Goal: Task Accomplishment & Management: Use online tool/utility

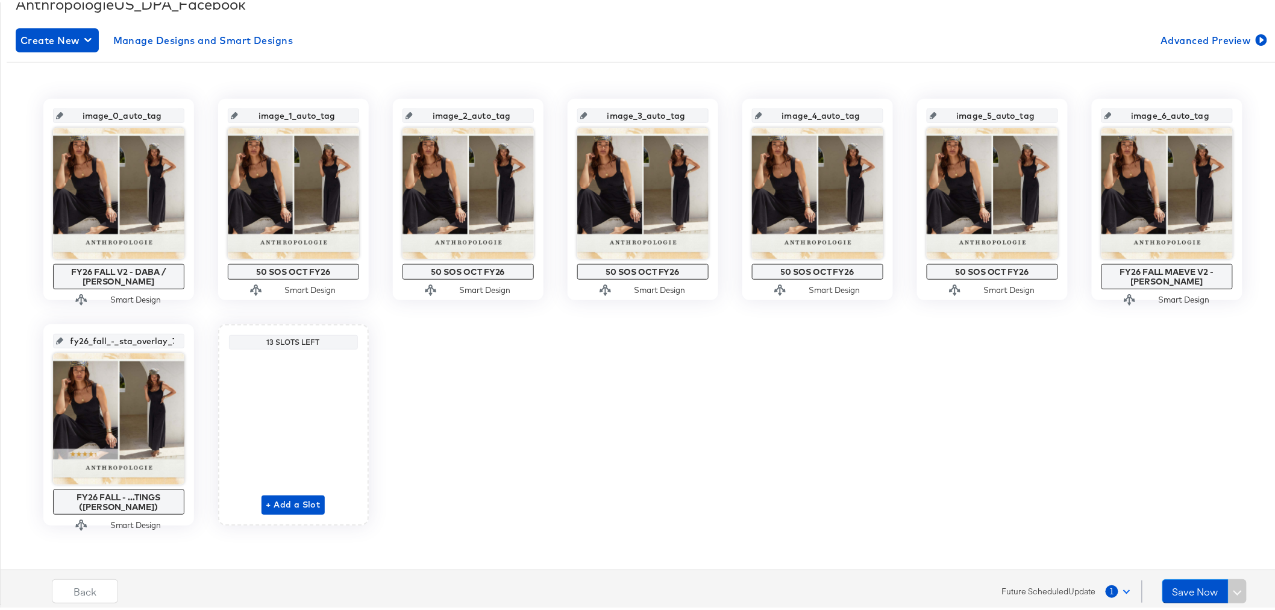
scroll to position [190, 0]
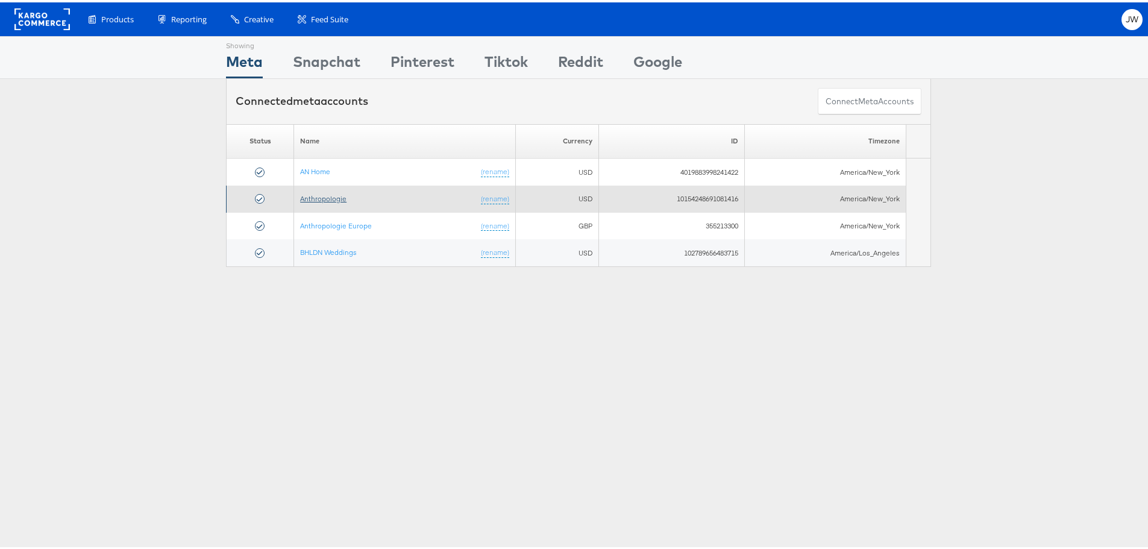
click at [331, 197] on link "Anthropologie" at bounding box center [323, 196] width 46 height 9
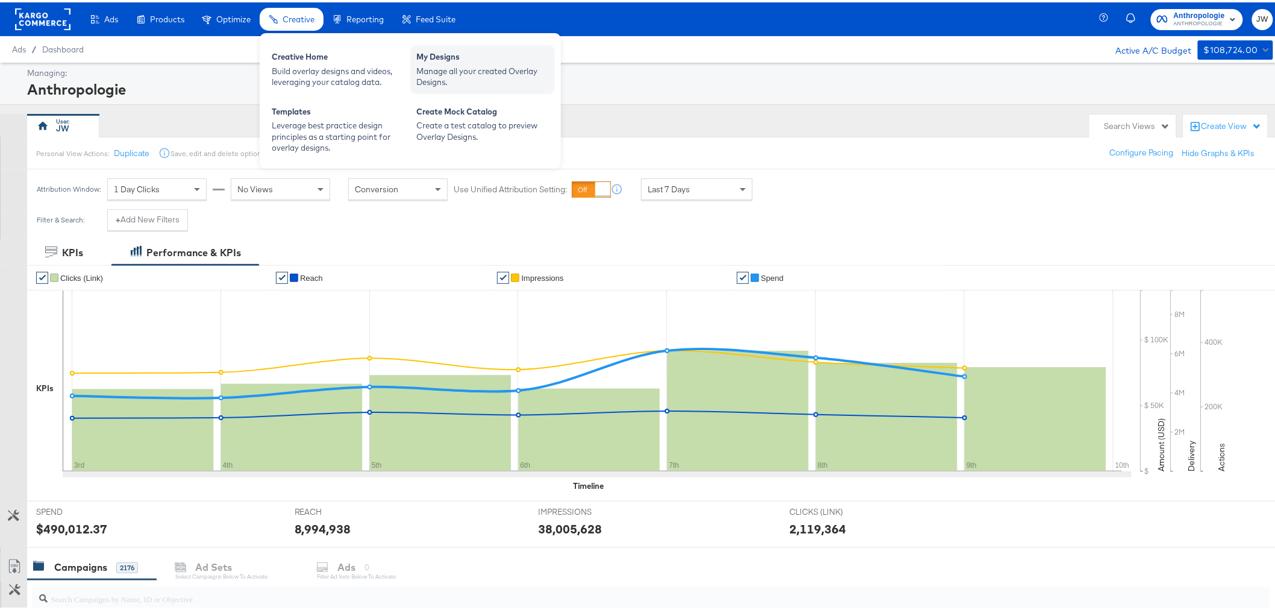
click at [442, 74] on div "Manage all your created Overlay Designs." at bounding box center [482, 74] width 133 height 22
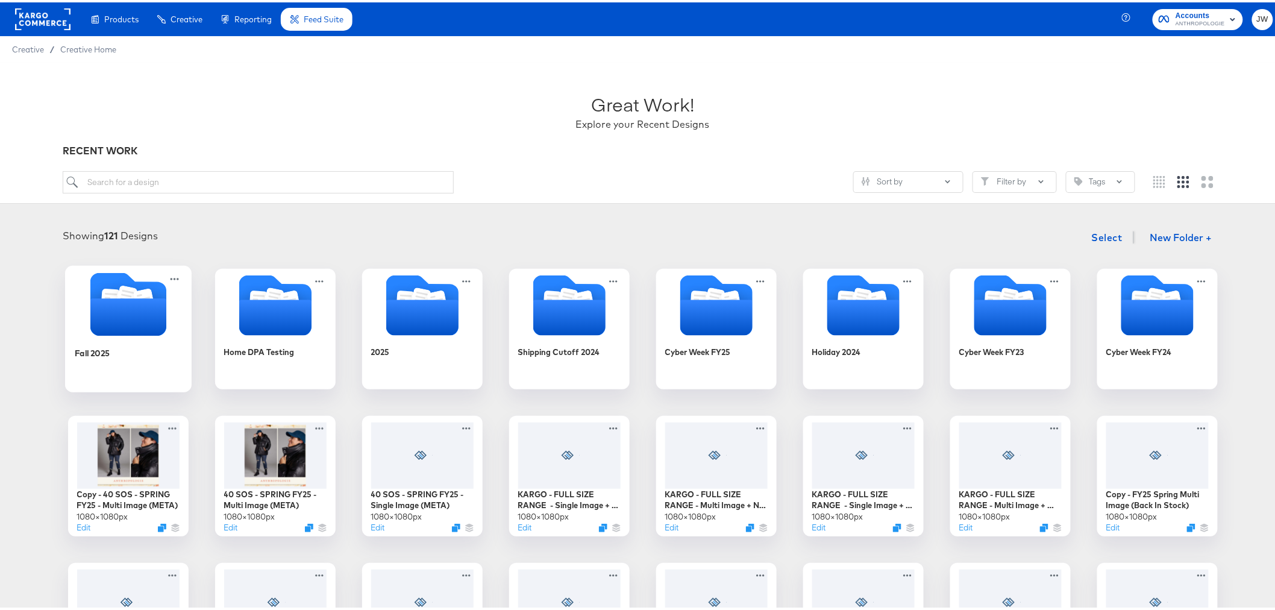
click at [119, 298] on icon "Folder" at bounding box center [128, 314] width 76 height 37
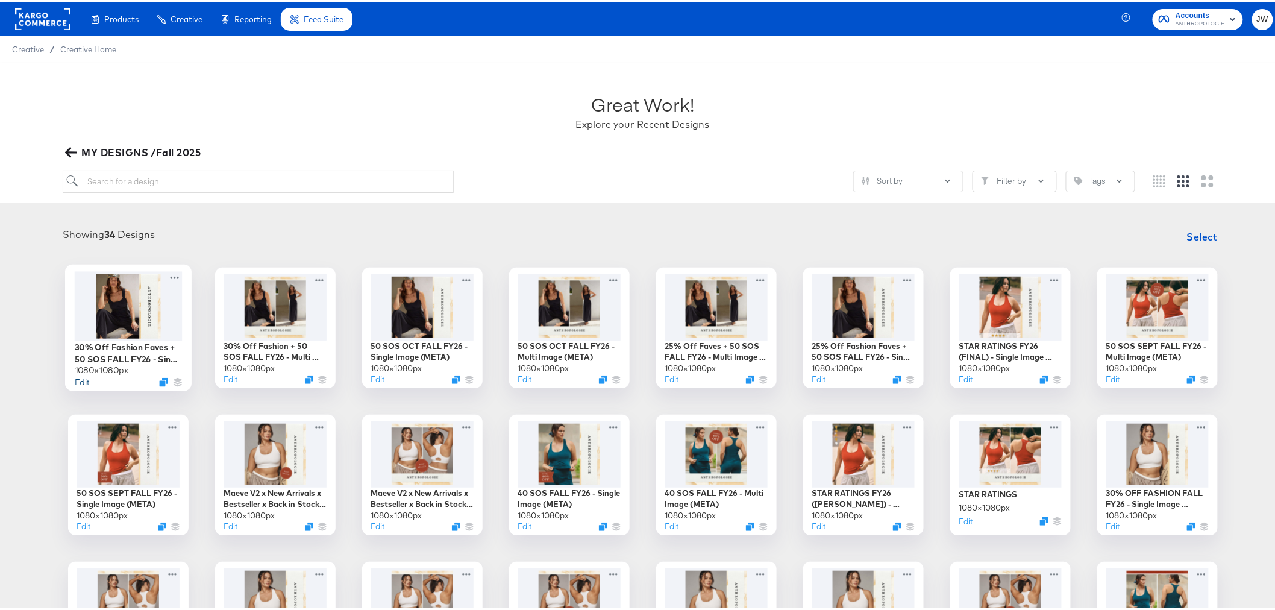
click at [75, 380] on button "Edit" at bounding box center [81, 379] width 14 height 11
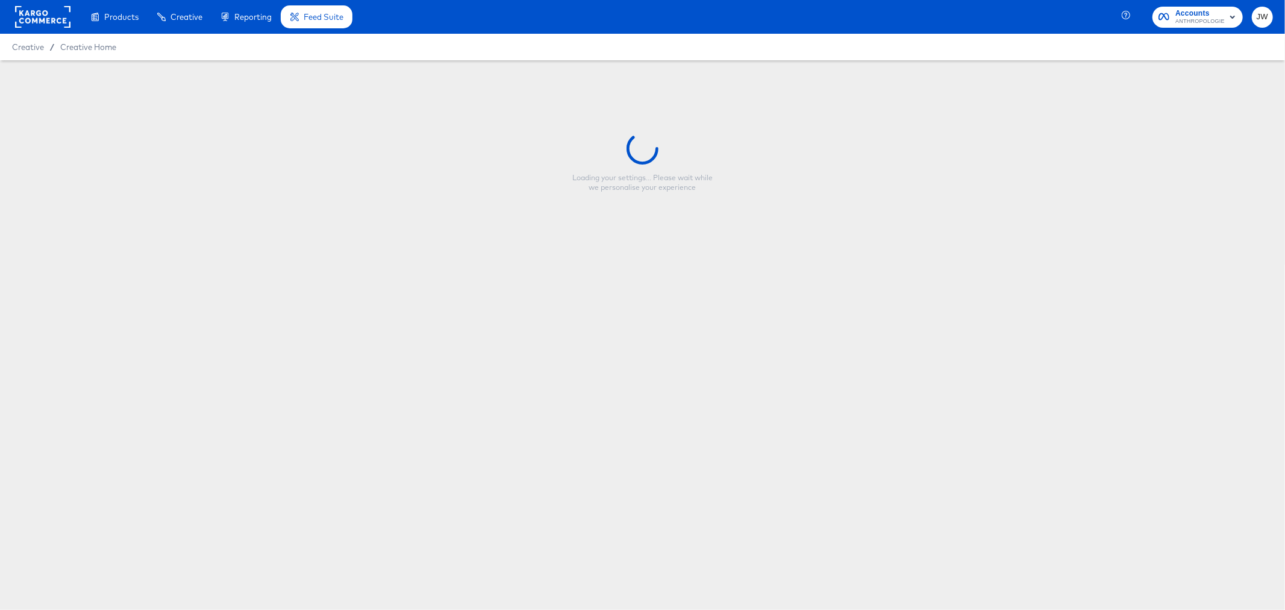
type input "30% Off Fashion Faves + 50 SOS FALL FY26 - Single Image (META)"
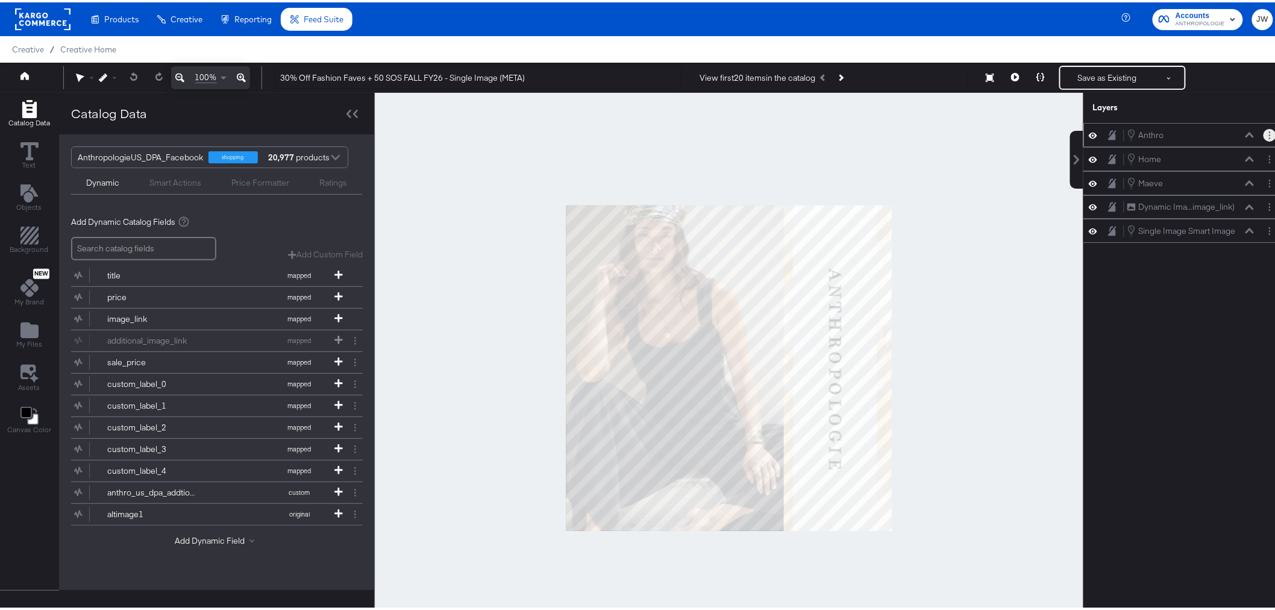
click at [1263, 133] on button "Layer Options" at bounding box center [1269, 133] width 13 height 13
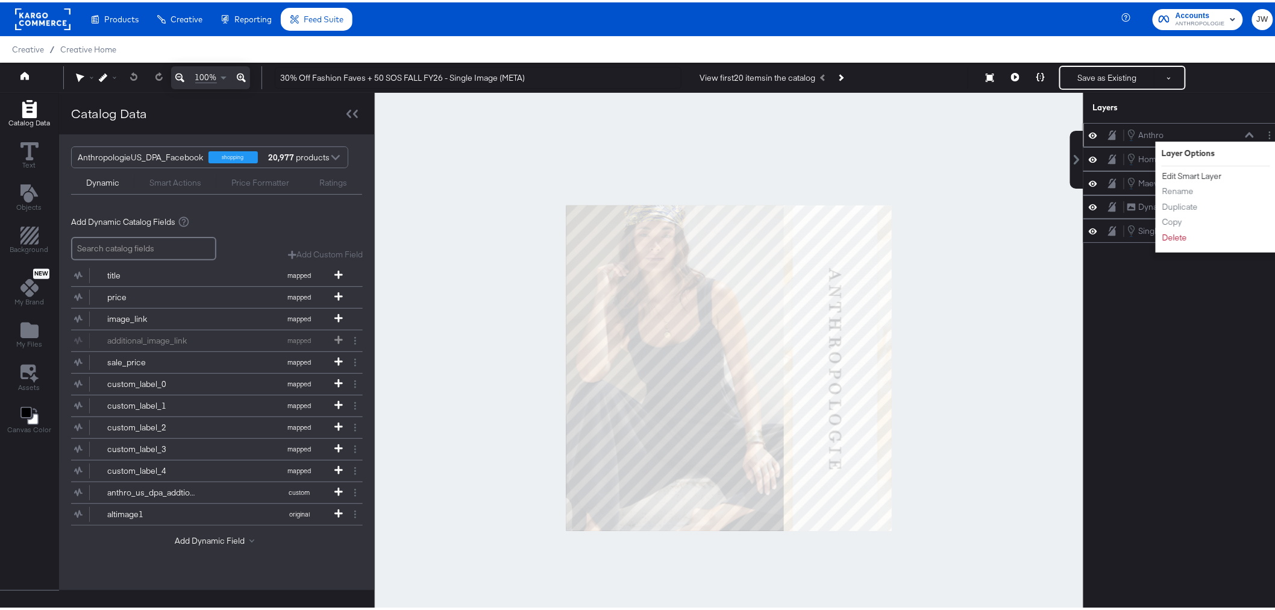
click at [1183, 177] on button "Edit Smart Layer" at bounding box center [1192, 173] width 61 height 13
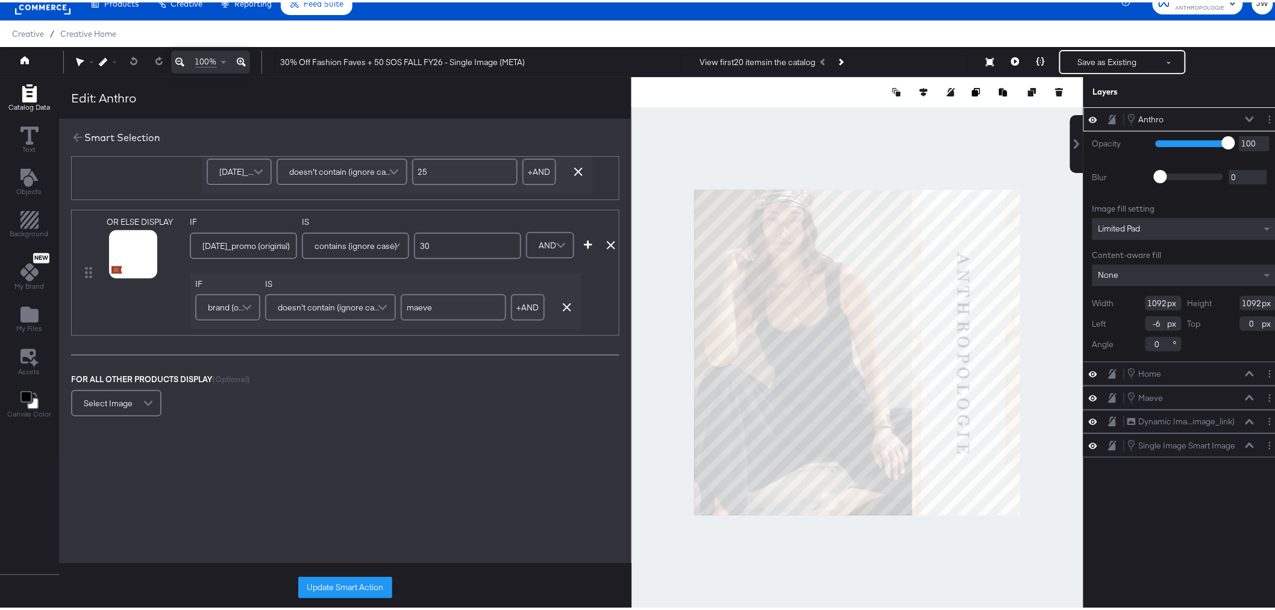
scroll to position [31, 0]
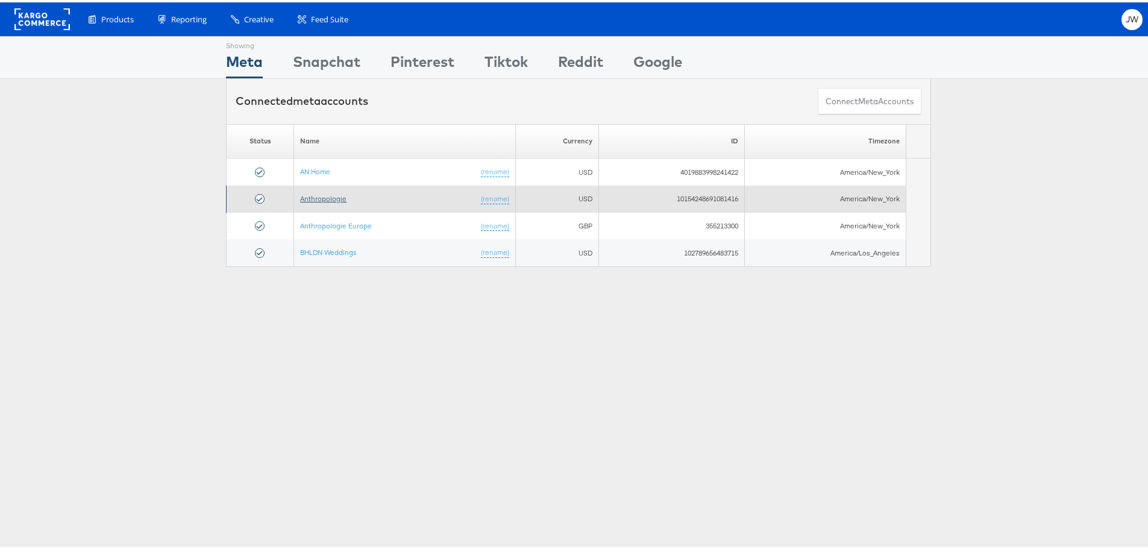
click at [317, 199] on link "Anthropologie" at bounding box center [323, 196] width 46 height 9
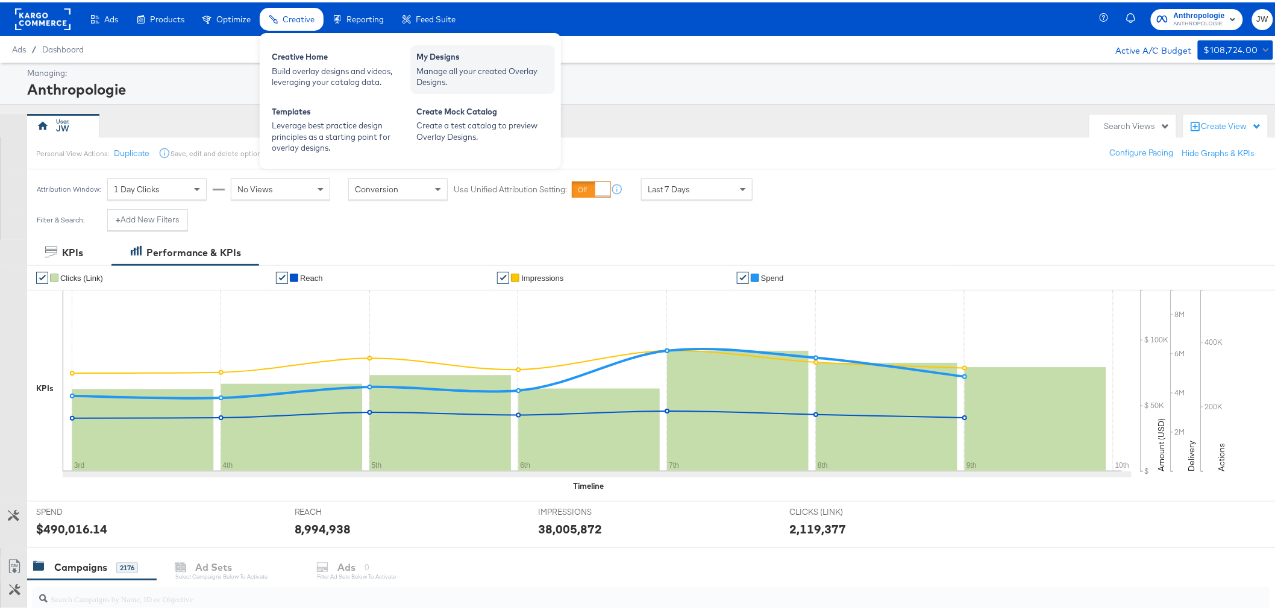
drag, startPoint x: 440, startPoint y: 41, endPoint x: 442, endPoint y: 55, distance: 13.9
click at [440, 47] on div "Creative Home Build overlay designs and videos, leveraging your catalog data. M…" at bounding box center [410, 99] width 301 height 136
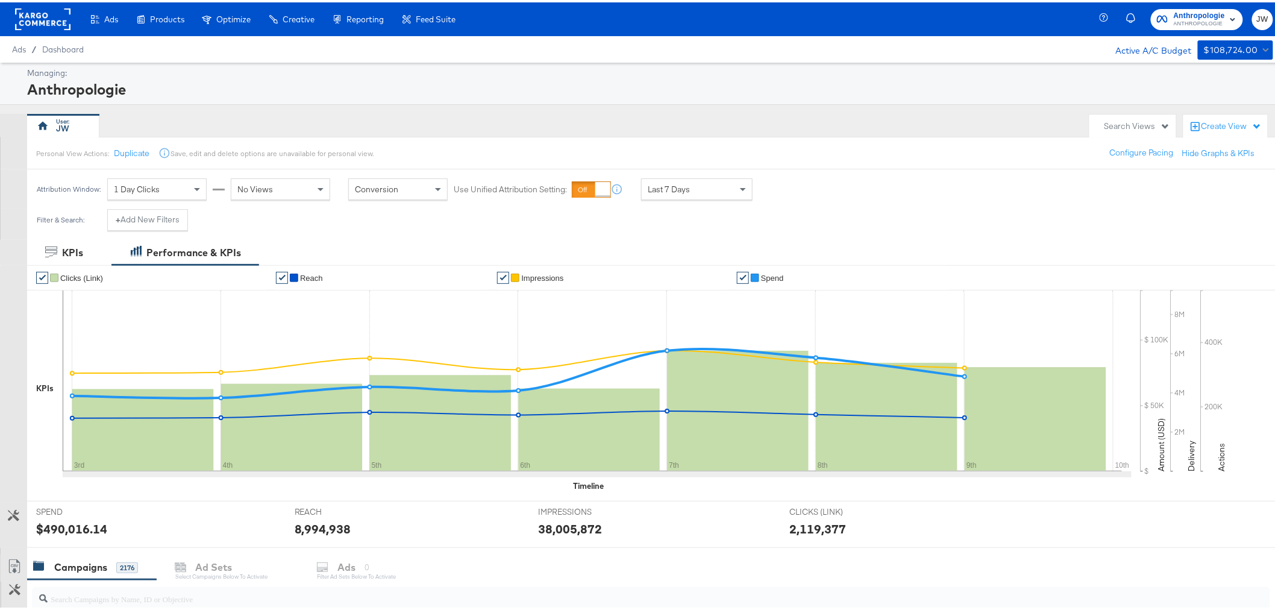
drag, startPoint x: 442, startPoint y: 57, endPoint x: 172, endPoint y: 243, distance: 328.0
click at [0, 0] on div "My Designs" at bounding box center [0, 0] width 0 height 0
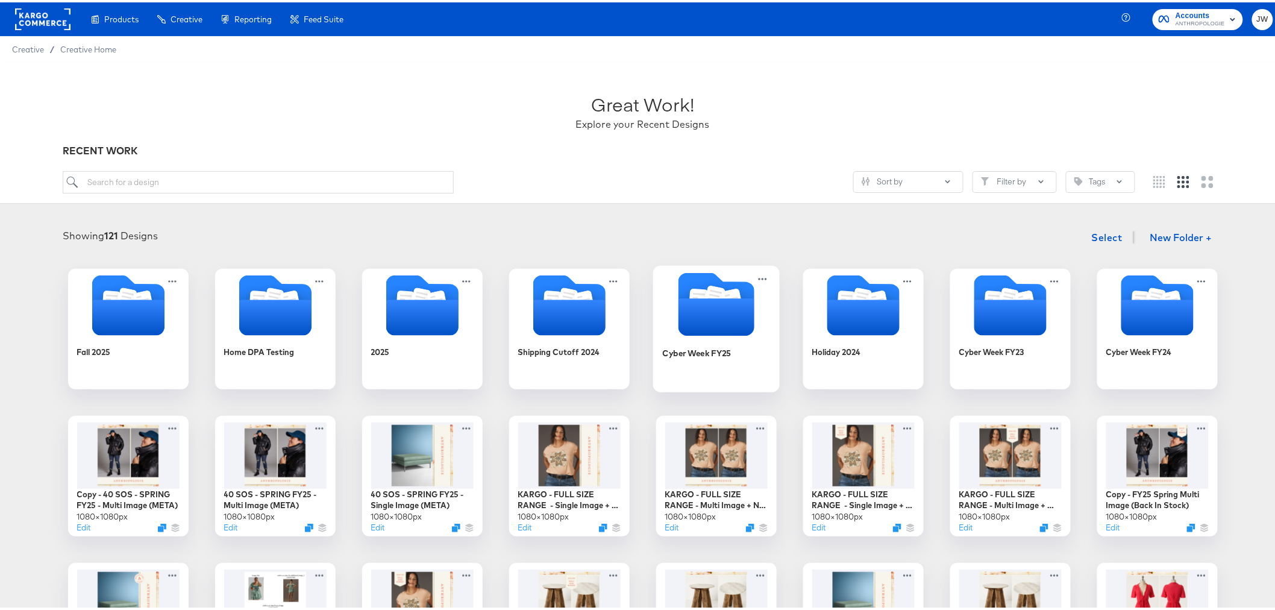
click at [711, 333] on icon "Folder" at bounding box center [716, 314] width 76 height 37
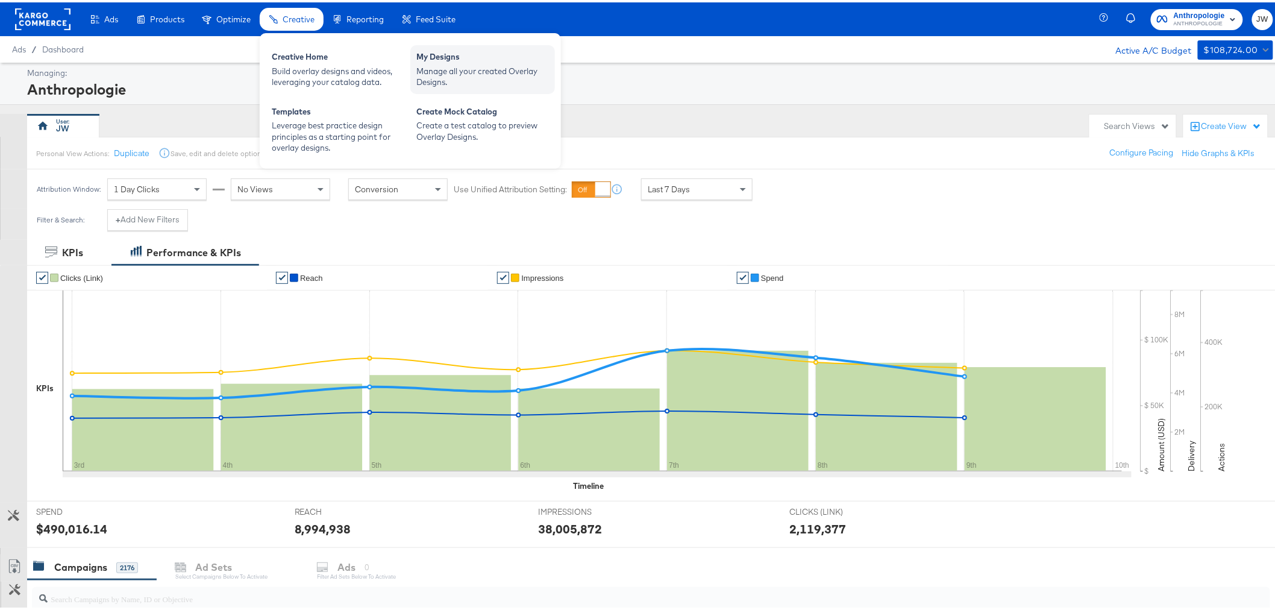
click at [465, 76] on div "Manage all your created Overlay Designs." at bounding box center [482, 74] width 133 height 22
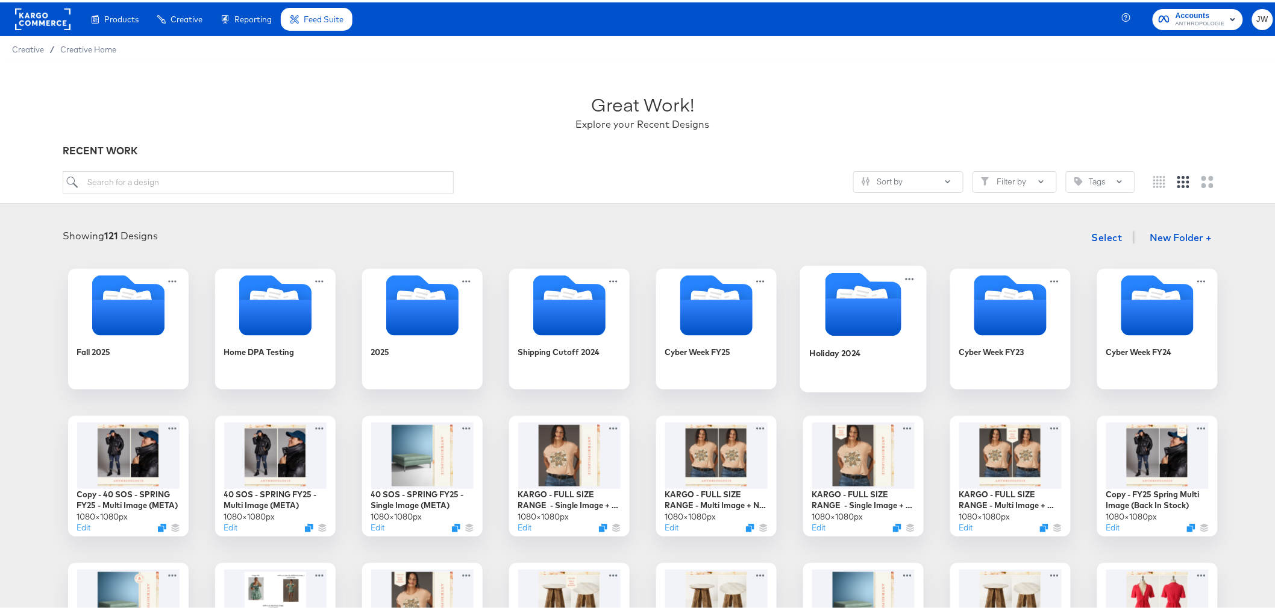
click at [848, 345] on div "Holiday 2024" at bounding box center [863, 359] width 108 height 46
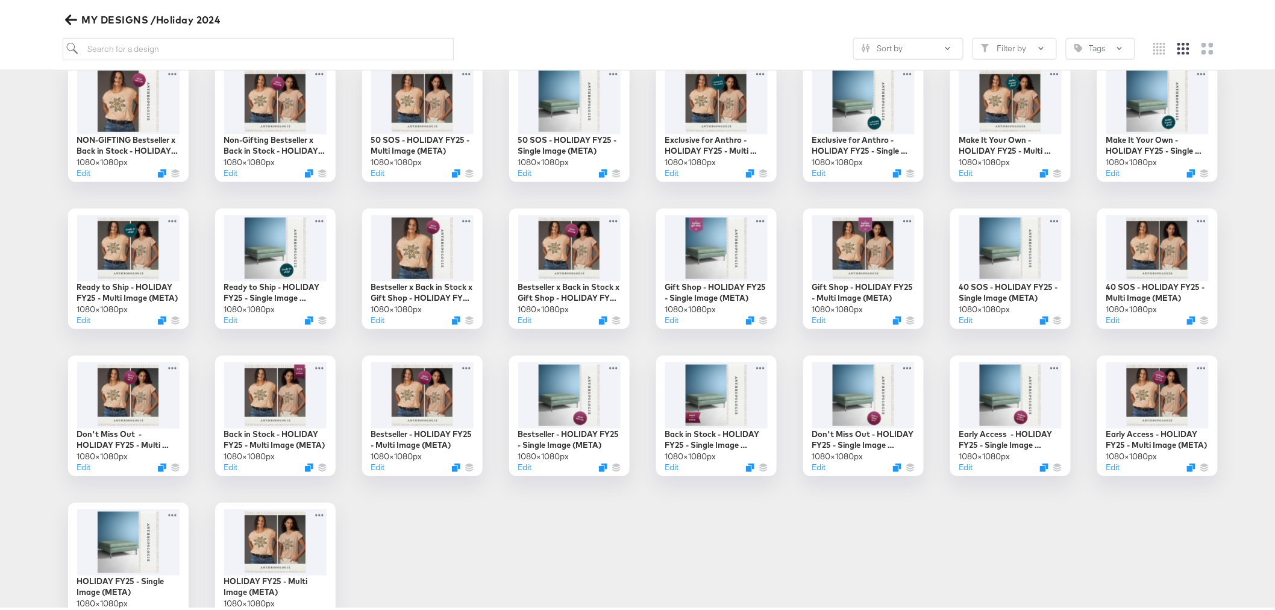
scroll to position [171, 0]
